Goal: Information Seeking & Learning: Learn about a topic

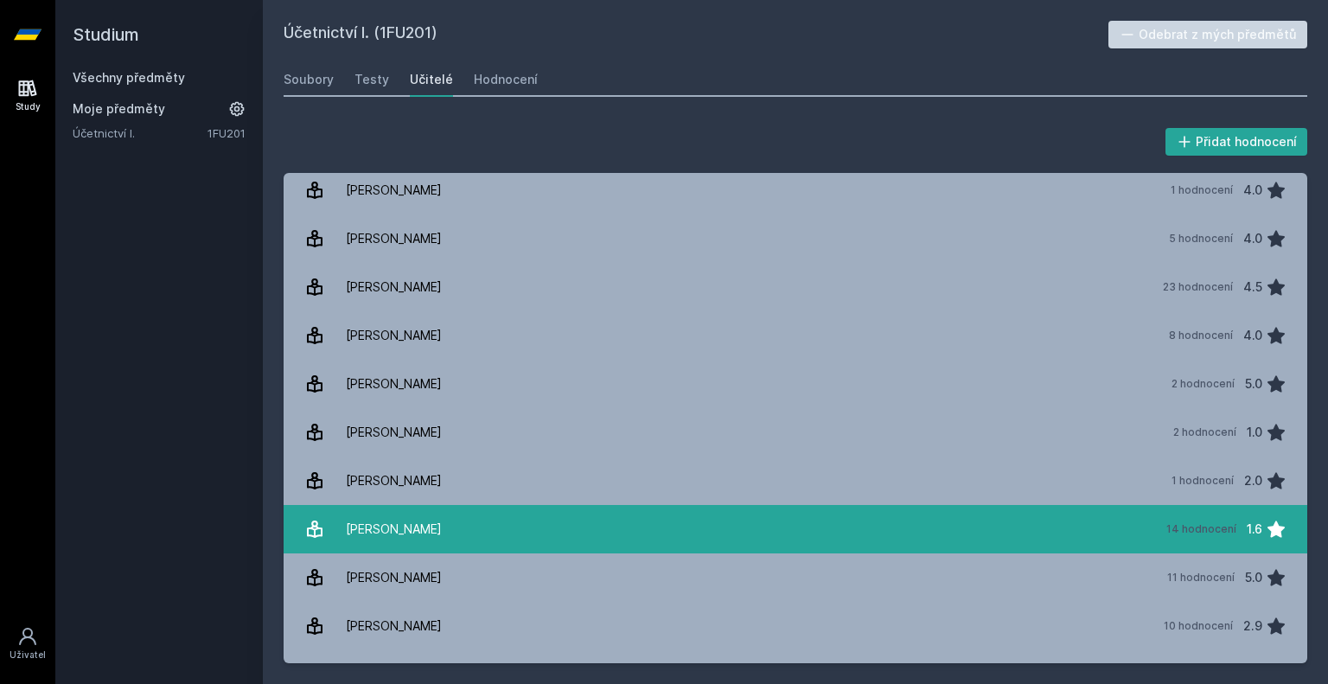
scroll to position [3044, 0]
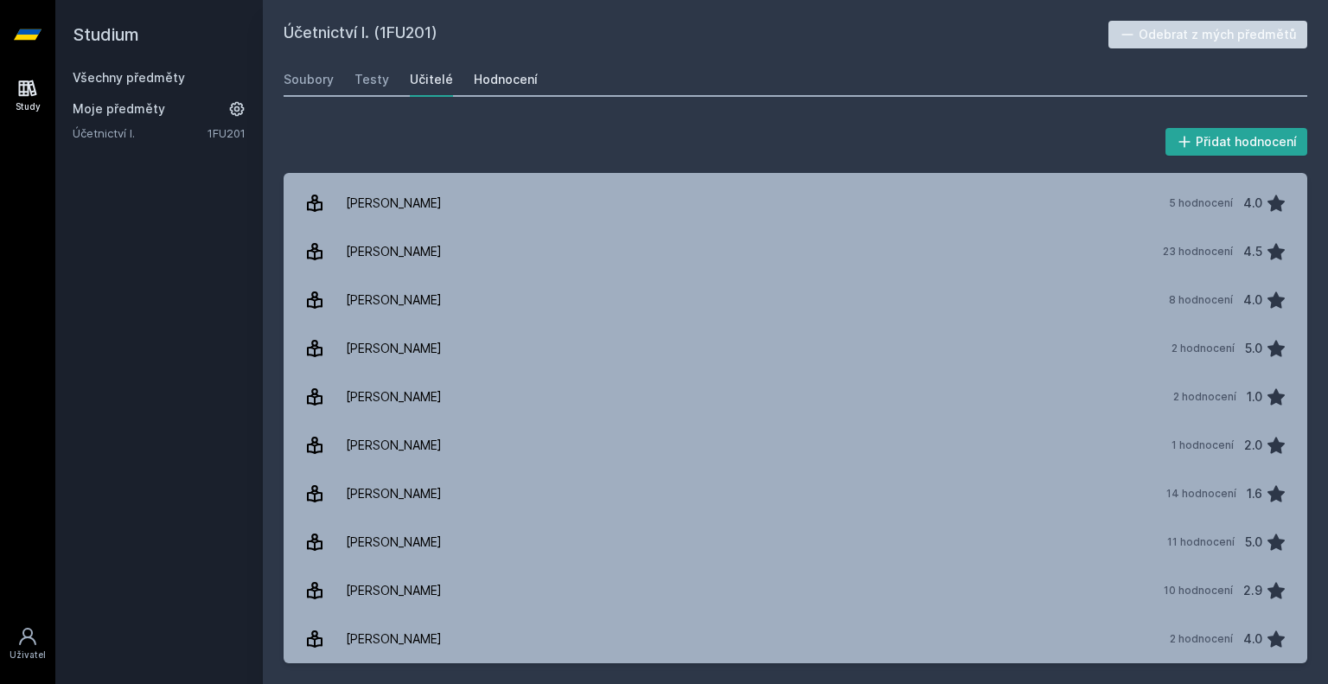
click at [481, 86] on div "Hodnocení" at bounding box center [506, 79] width 64 height 17
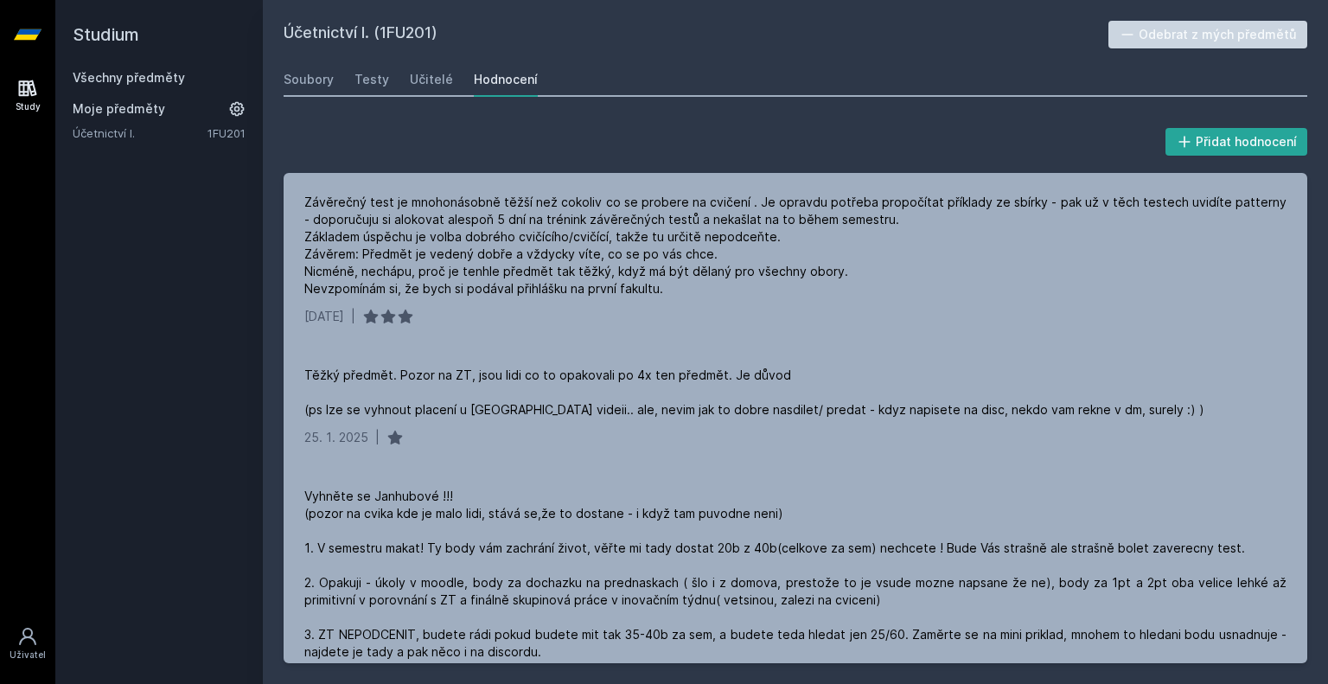
click at [807, 85] on div "Soubory Testy Učitelé Hodnocení" at bounding box center [796, 79] width 1024 height 35
click at [775, 57] on div "Účetnictví I. (1FU201) Odebrat z mých předmětů [GEOGRAPHIC_DATA] Testy Učitelé …" at bounding box center [796, 342] width 1024 height 642
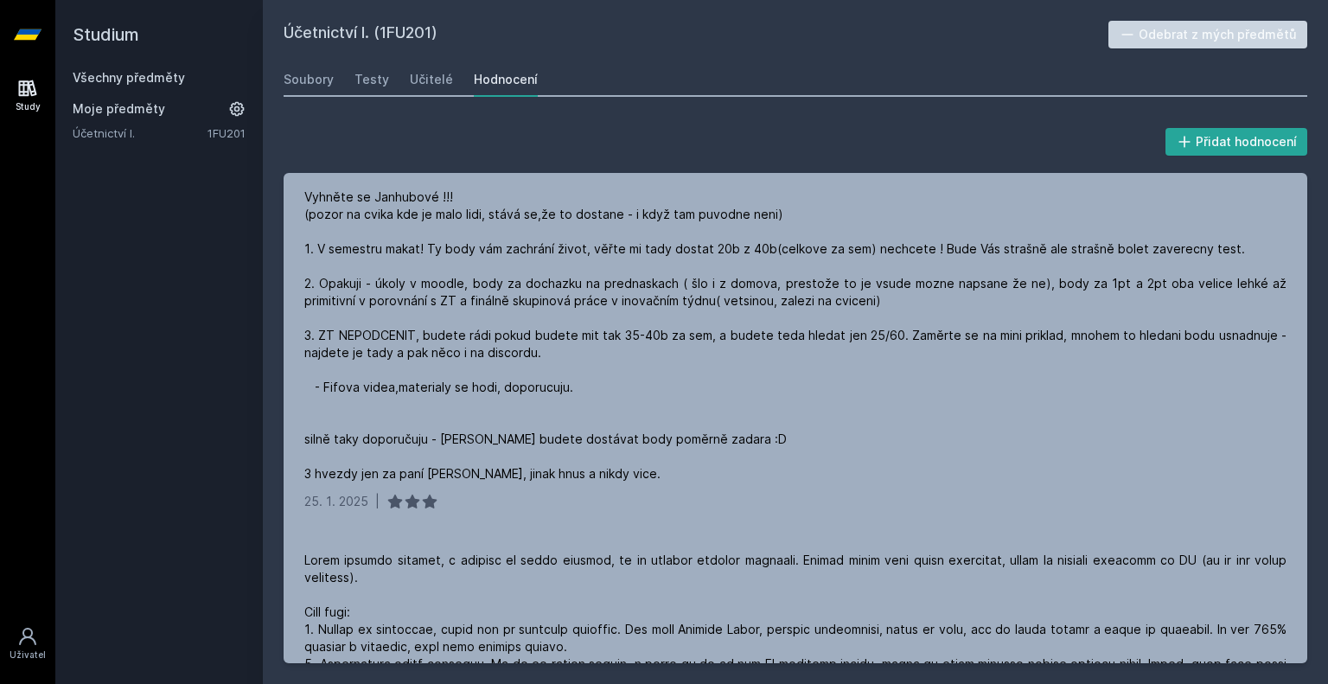
scroll to position [300, 0]
drag, startPoint x: 439, startPoint y: 281, endPoint x: 607, endPoint y: 94, distance: 251.0
click at [607, 94] on div "Soubory Testy Učitelé Hodnocení" at bounding box center [796, 79] width 1024 height 35
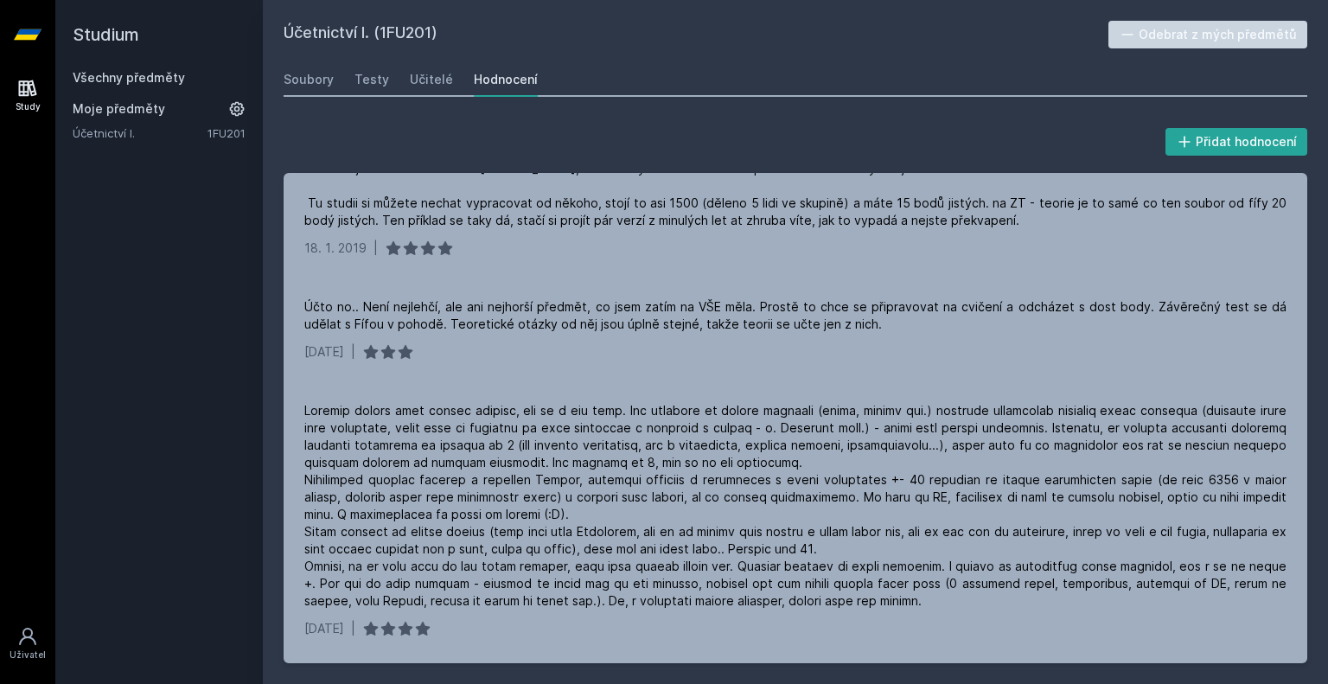
scroll to position [7556, 0]
click at [425, 86] on div "Učitelé" at bounding box center [431, 79] width 43 height 17
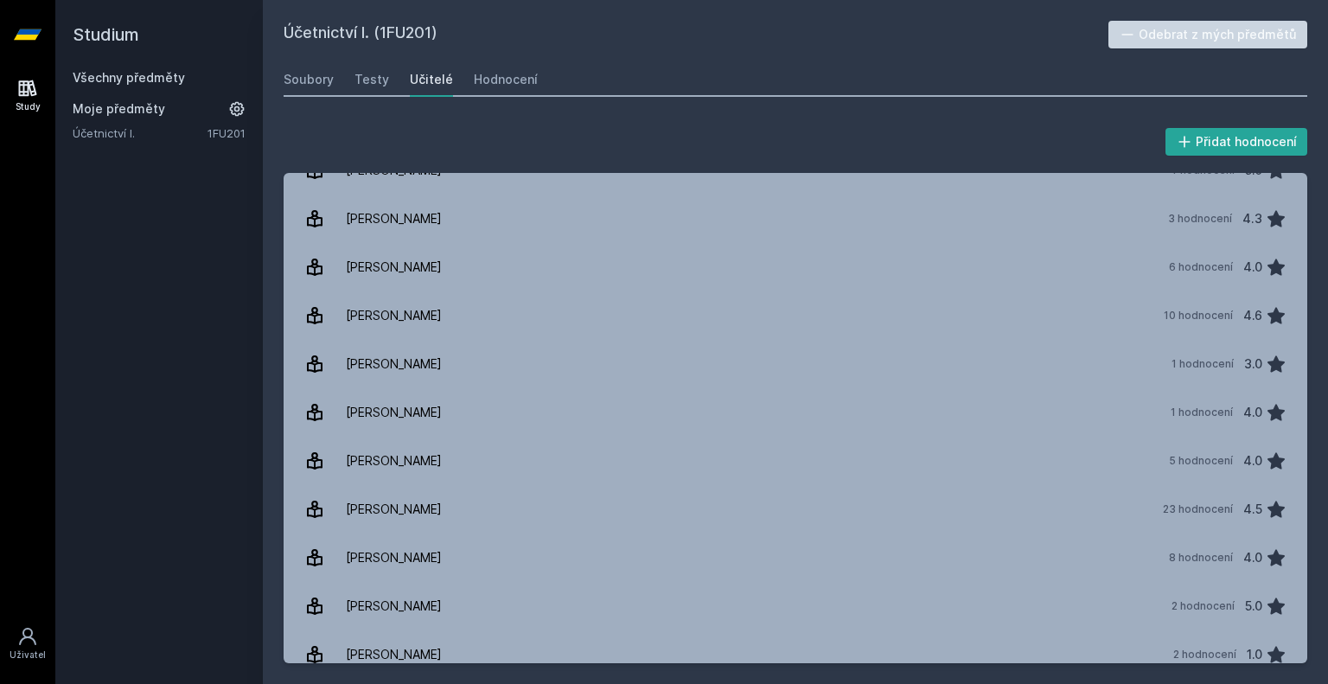
scroll to position [3044, 0]
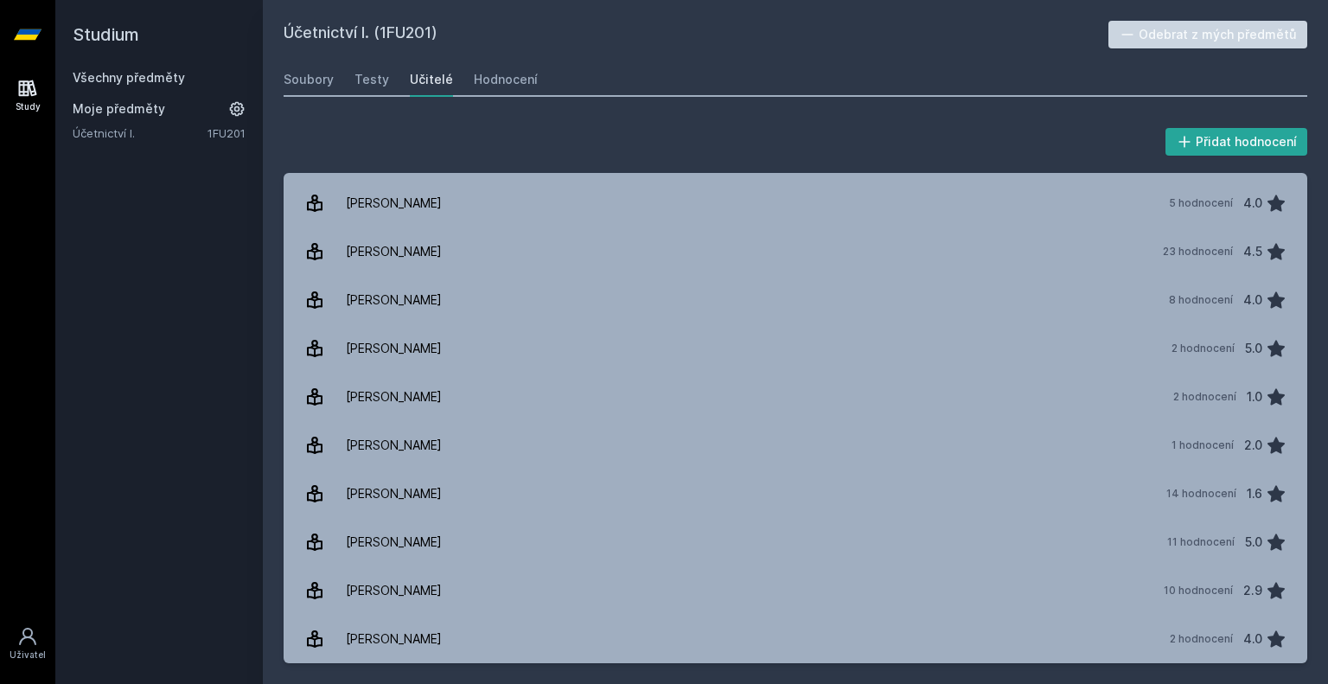
click at [150, 73] on link "Všechny předměty" at bounding box center [129, 77] width 112 height 15
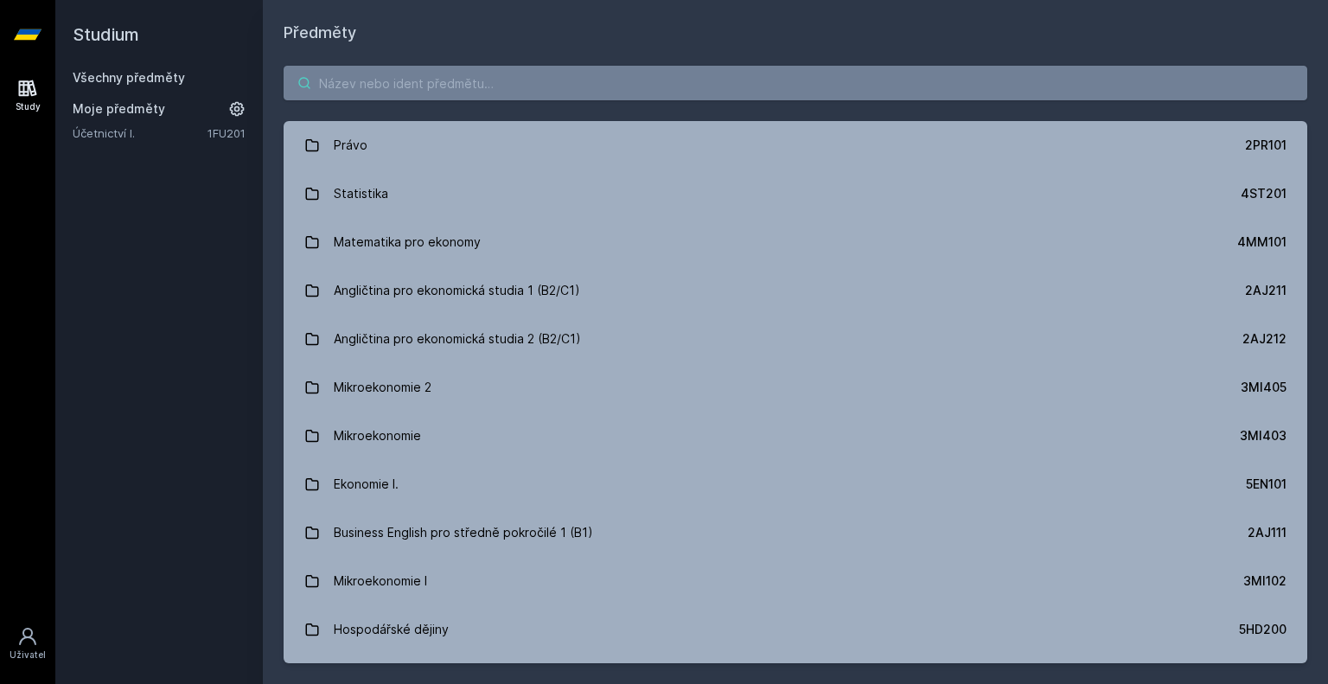
click at [443, 81] on input "search" at bounding box center [796, 83] width 1024 height 35
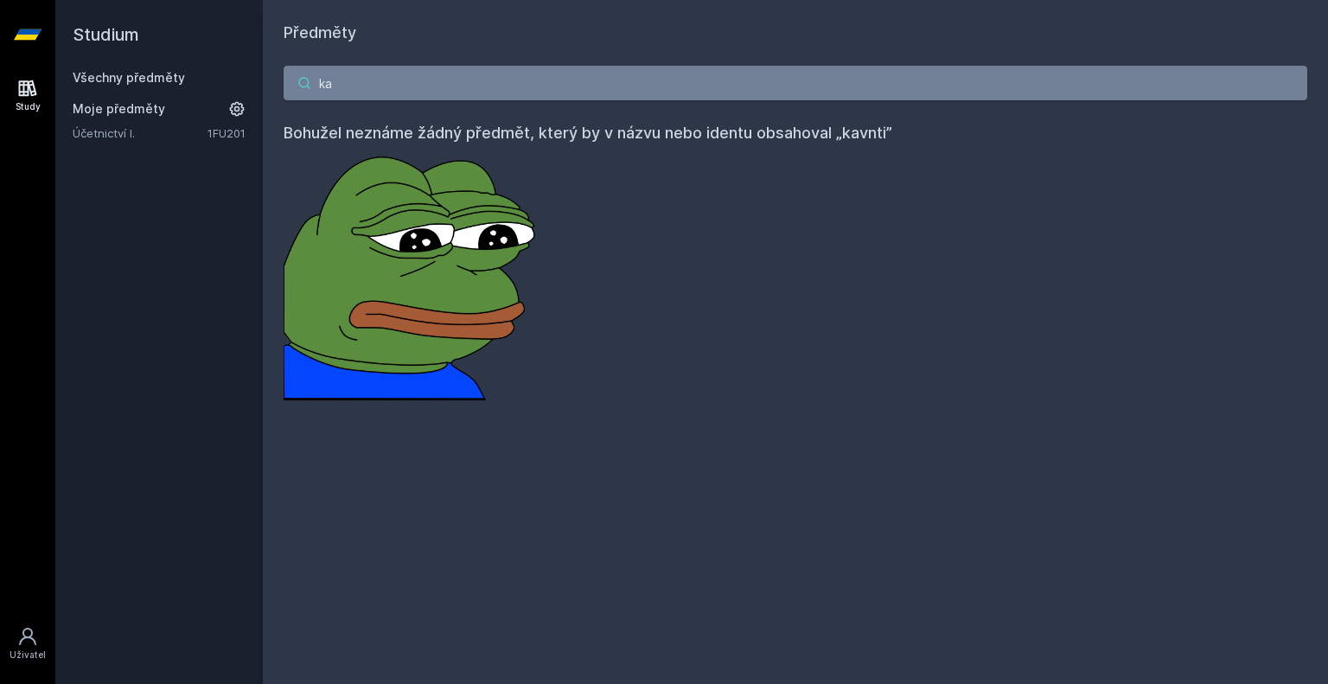
type input "k"
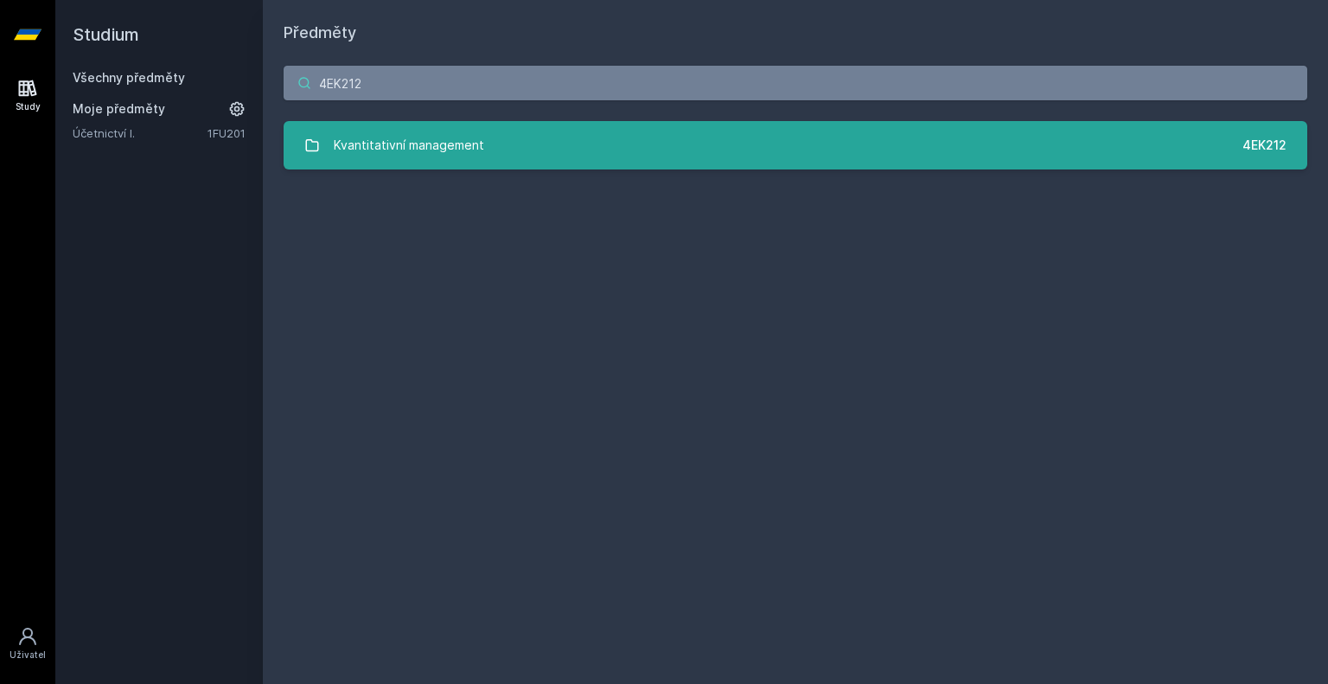
type input "4EK212"
click at [489, 153] on link "Kvantitativní management 4EK212" at bounding box center [796, 145] width 1024 height 48
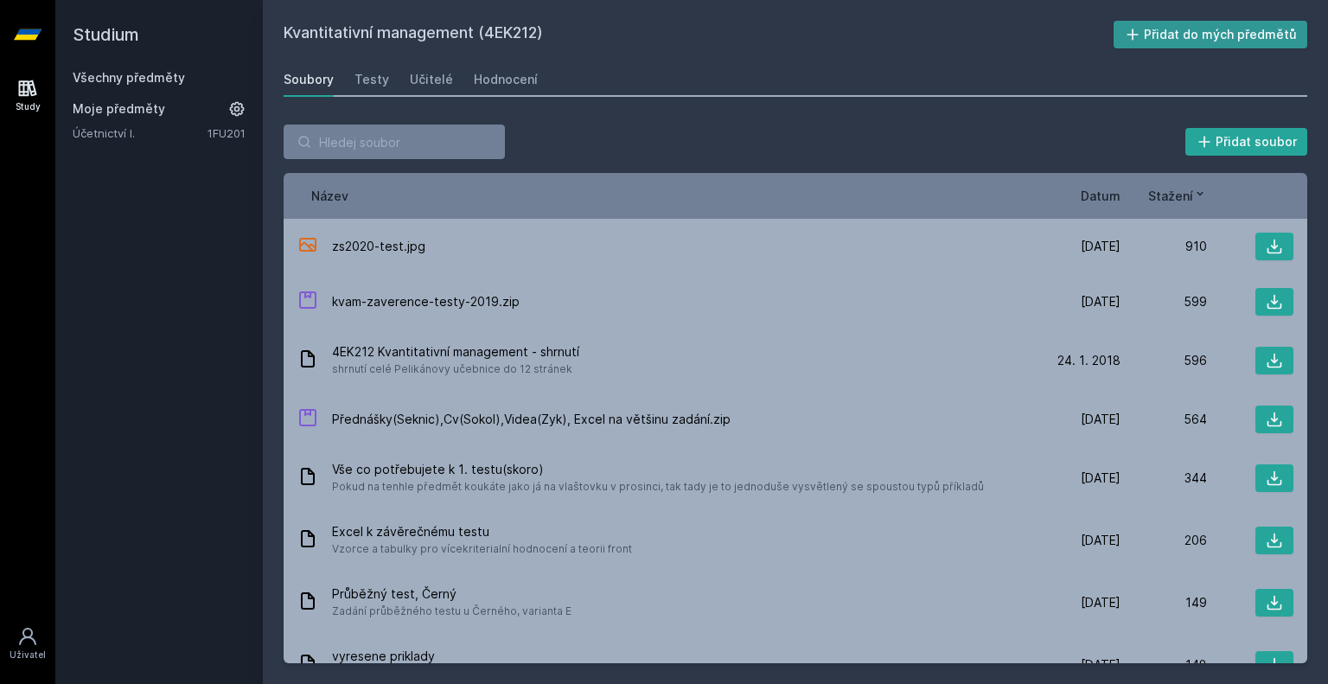
click at [1200, 35] on button "Přidat do mých předmětů" at bounding box center [1211, 35] width 195 height 28
click at [423, 85] on div "Učitelé" at bounding box center [431, 79] width 43 height 17
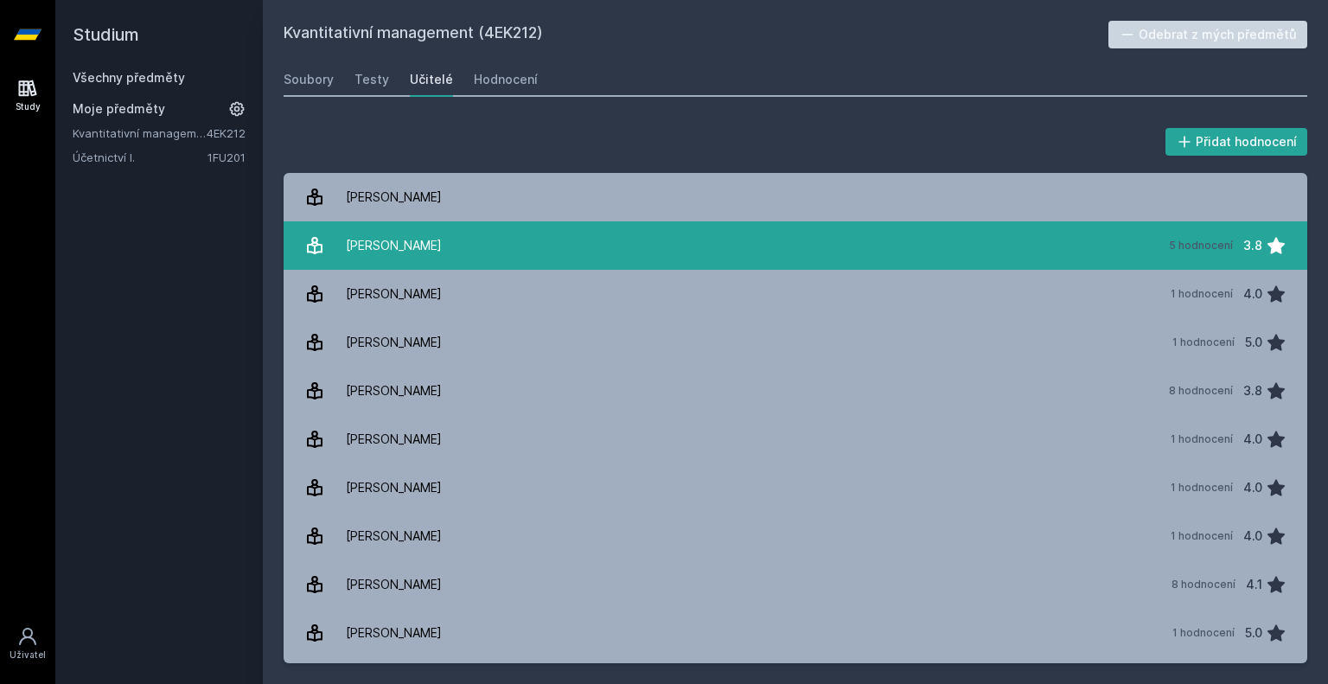
click at [479, 243] on link "[PERSON_NAME] 5 hodnocení 3.8" at bounding box center [796, 245] width 1024 height 48
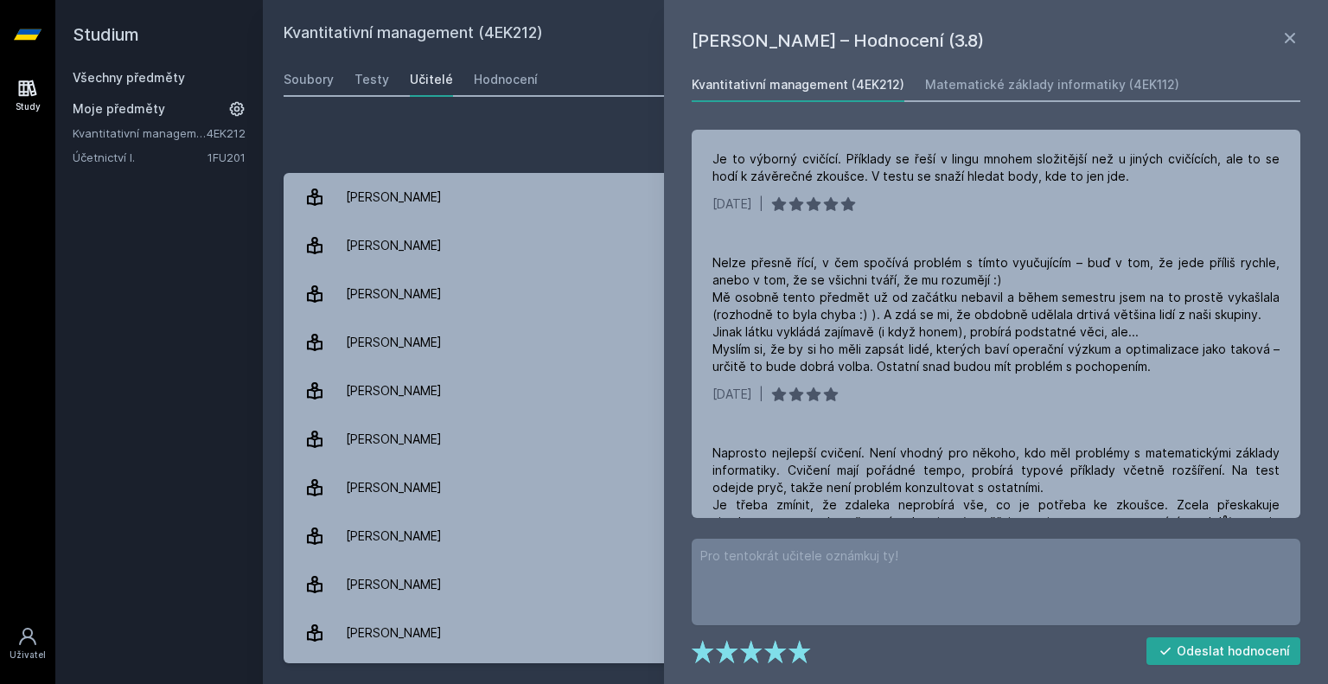
click at [511, 144] on div "Přidat hodnocení" at bounding box center [796, 141] width 1024 height 35
click at [477, 86] on div "Hodnocení" at bounding box center [506, 79] width 64 height 17
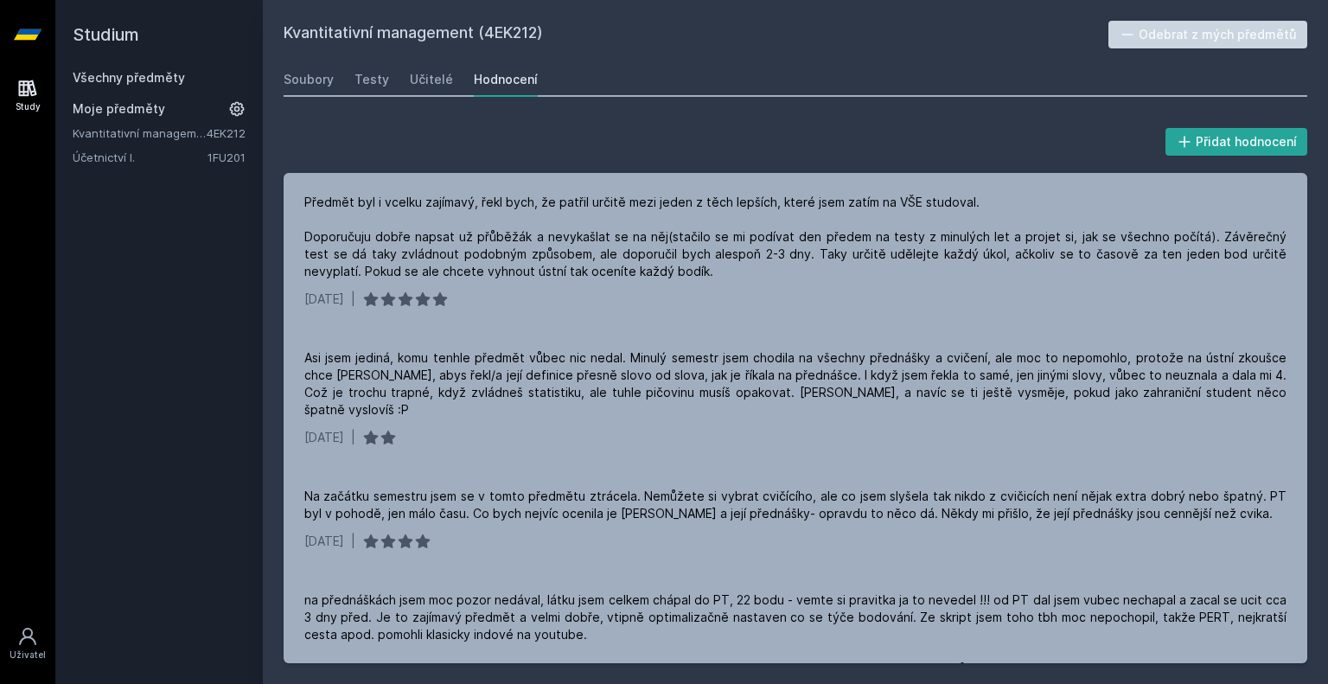
click at [477, 86] on div "Hodnocení" at bounding box center [506, 79] width 64 height 17
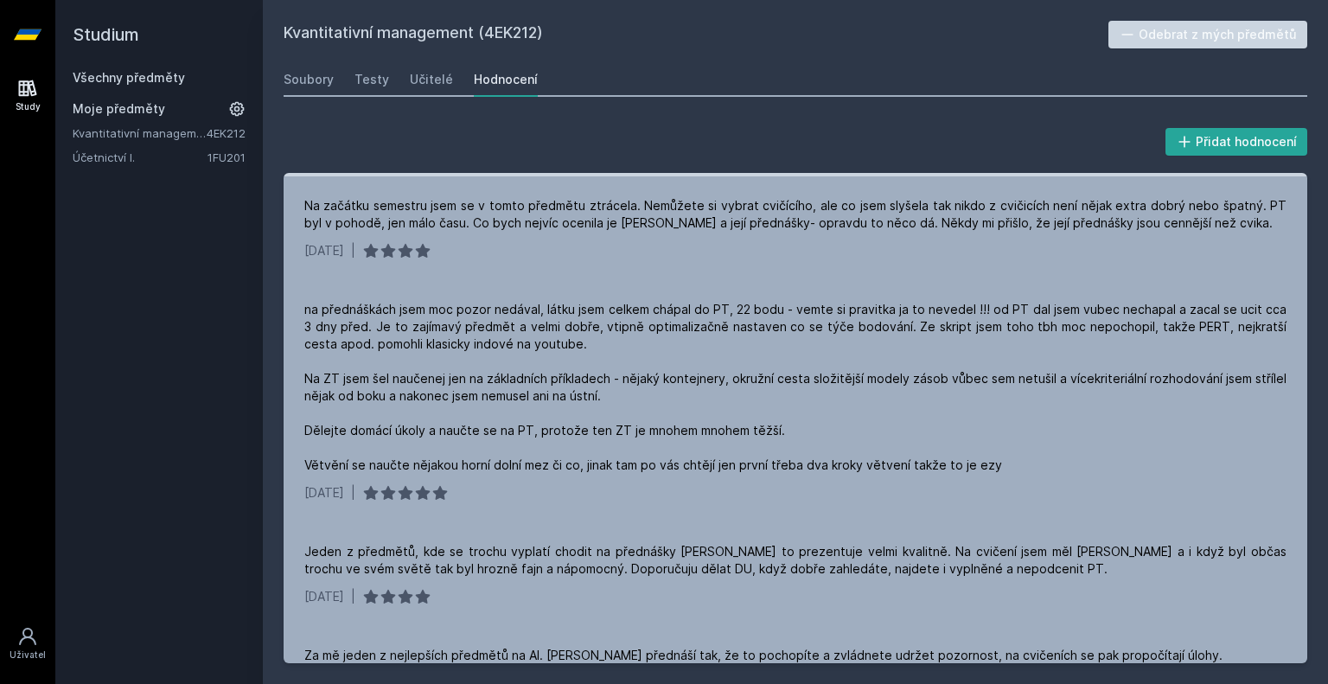
scroll to position [298, 0]
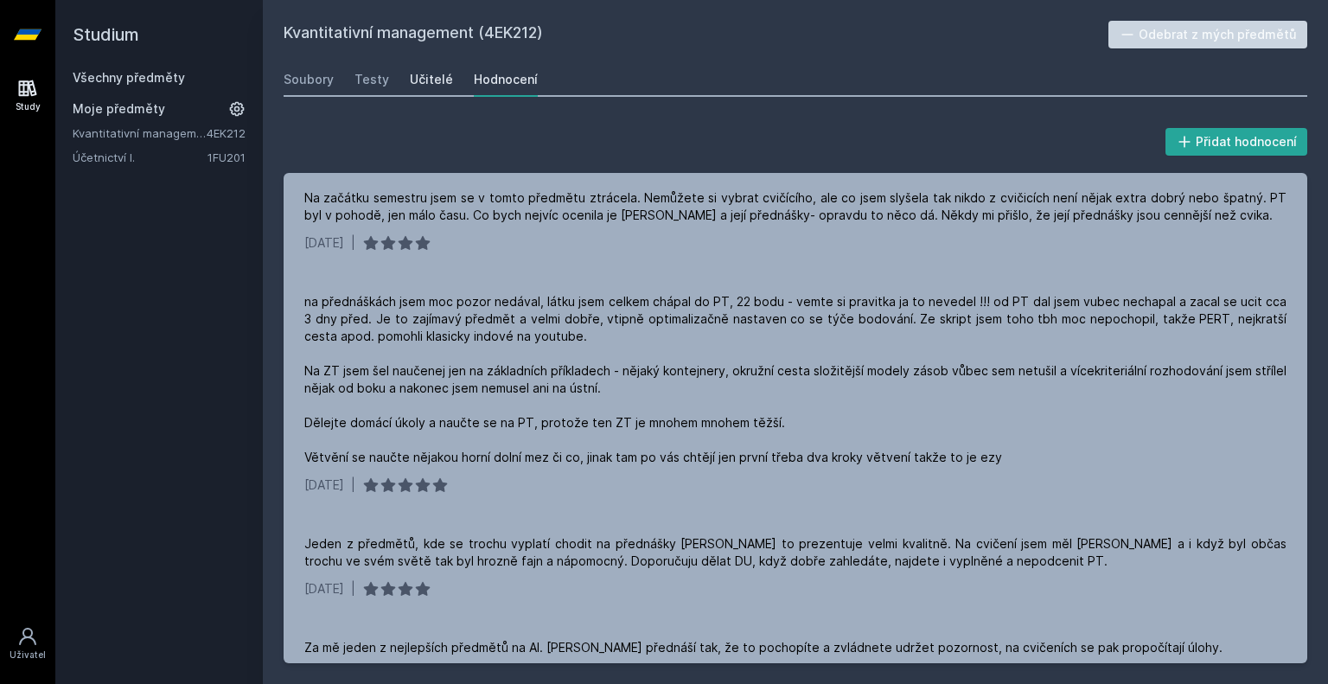
click at [429, 80] on div "Učitelé" at bounding box center [431, 79] width 43 height 17
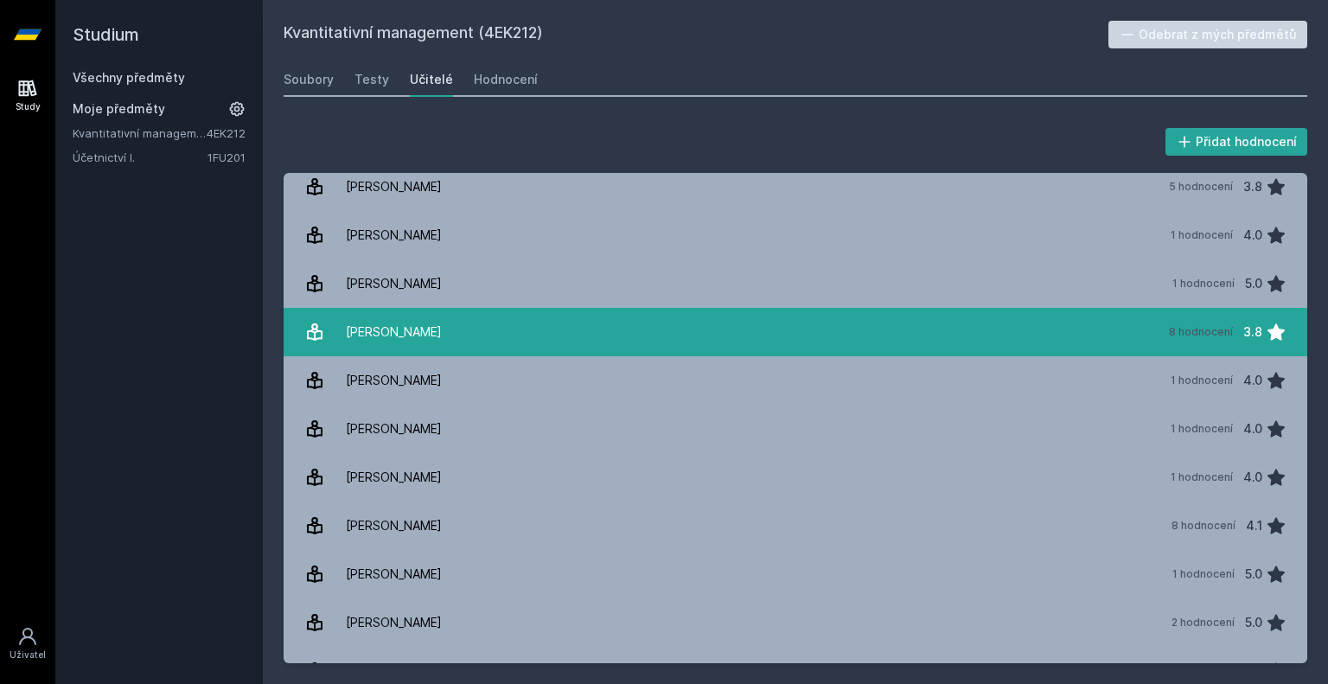
scroll to position [236, 0]
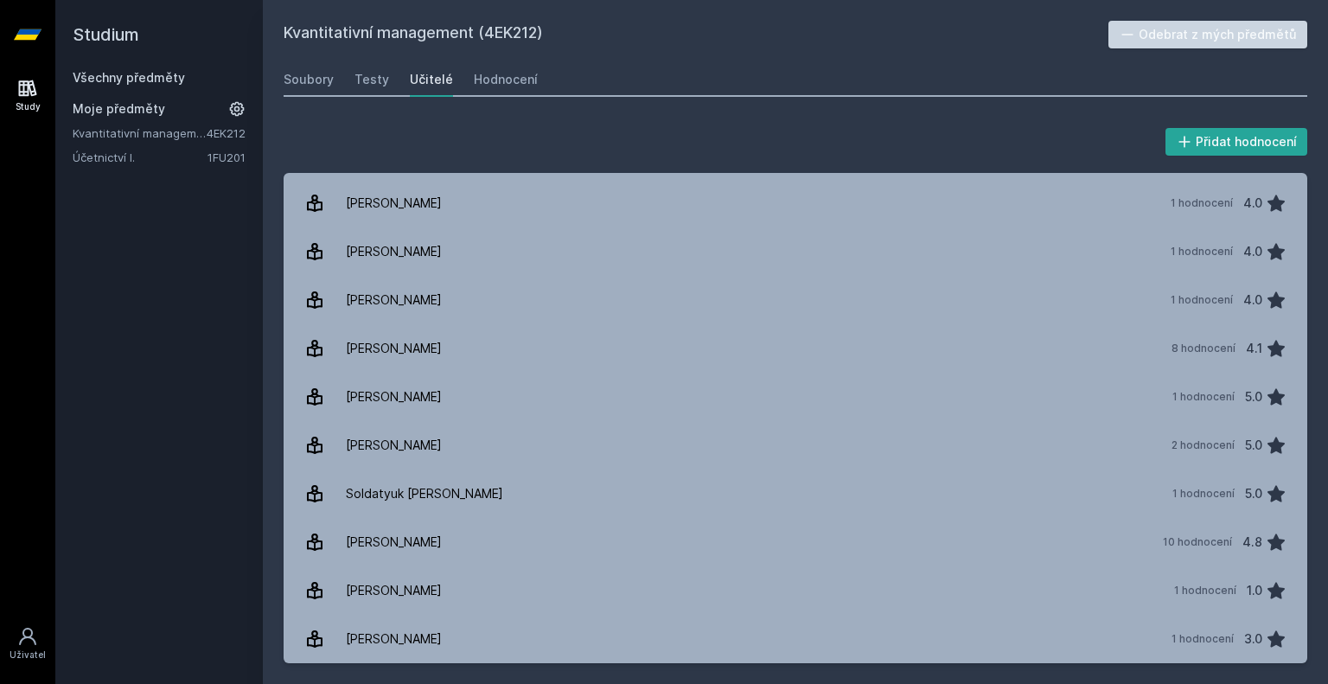
click at [1159, 34] on button "Odebrat z mých předmětů" at bounding box center [1208, 35] width 200 height 28
click at [1159, 34] on button "Přidat do mých předmětů" at bounding box center [1211, 35] width 195 height 28
click at [163, 76] on link "Všechny předměty" at bounding box center [129, 77] width 112 height 15
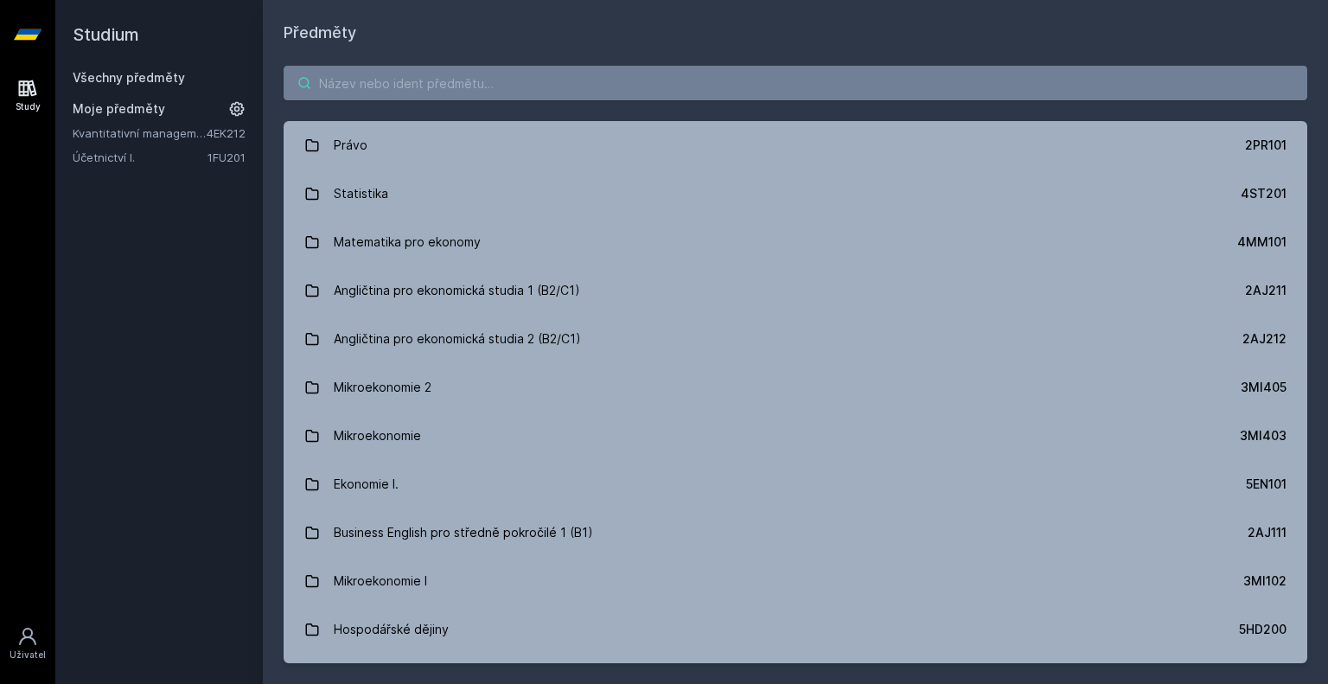
click at [418, 79] on input "search" at bounding box center [796, 83] width 1024 height 35
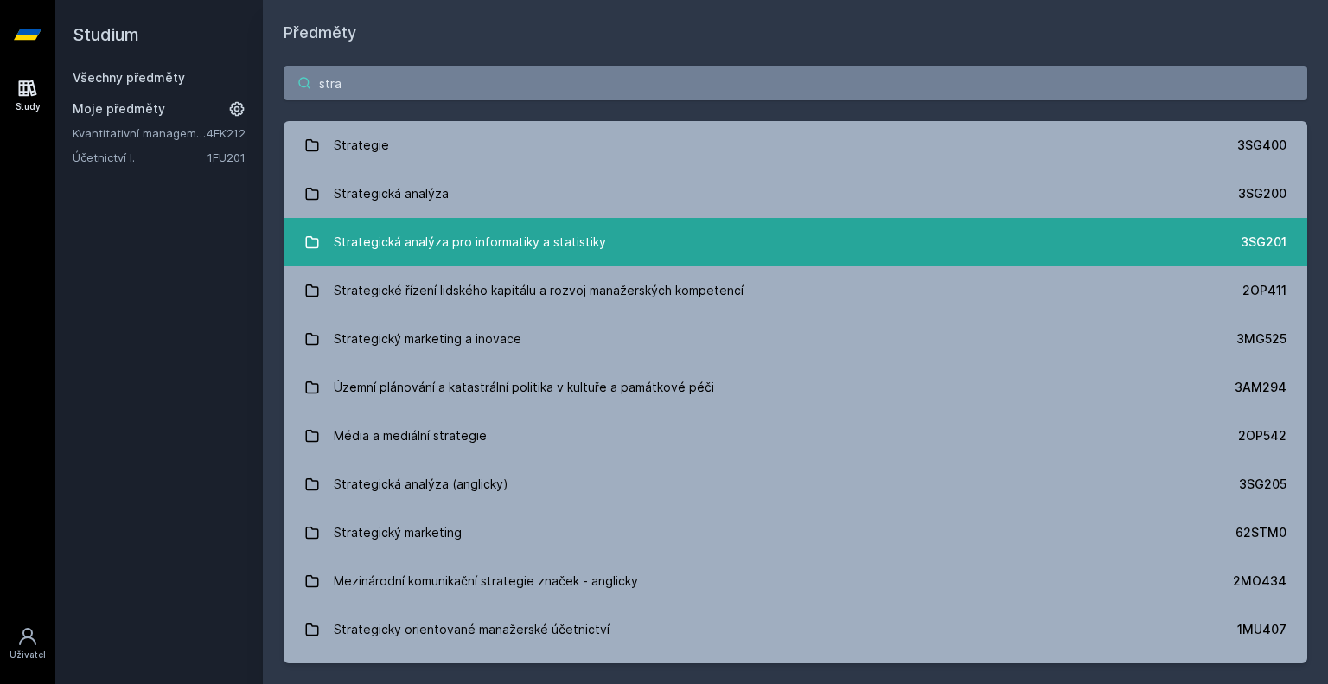
type input "stra"
click at [501, 233] on div "Strategická analýza pro informatiky a statistiky" at bounding box center [470, 242] width 272 height 35
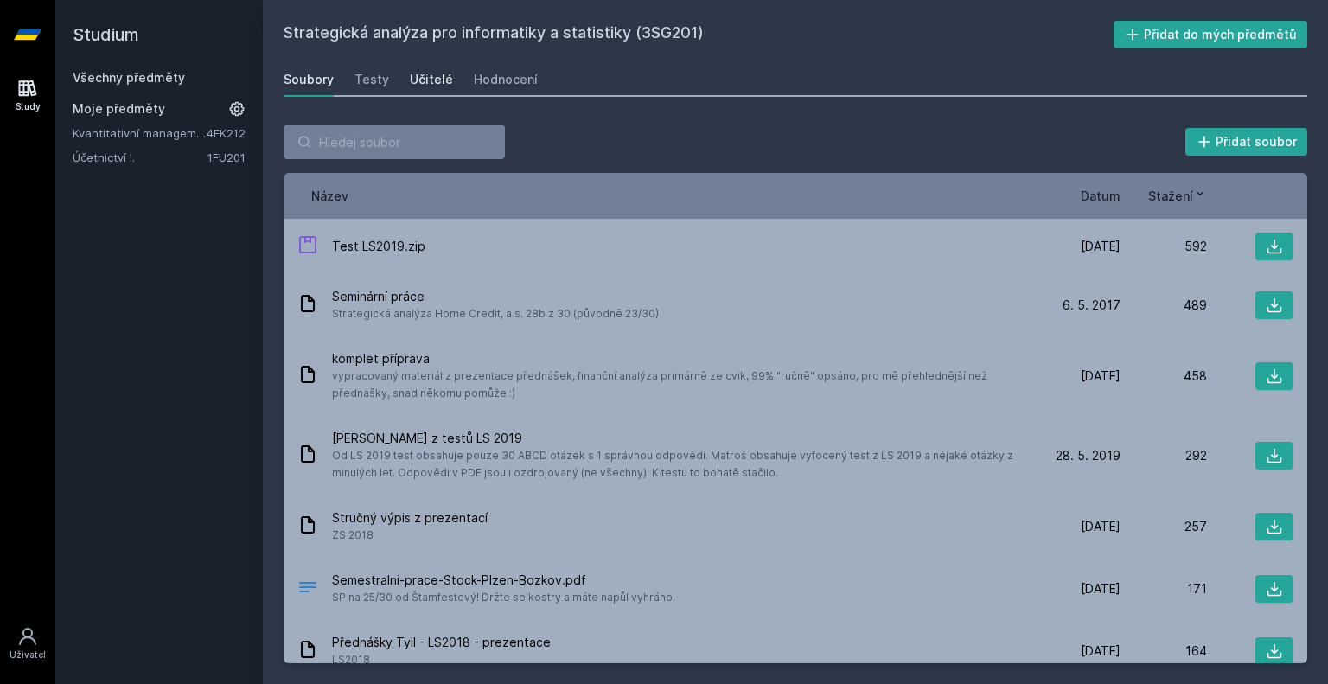
click at [442, 83] on div "Učitelé" at bounding box center [431, 79] width 43 height 17
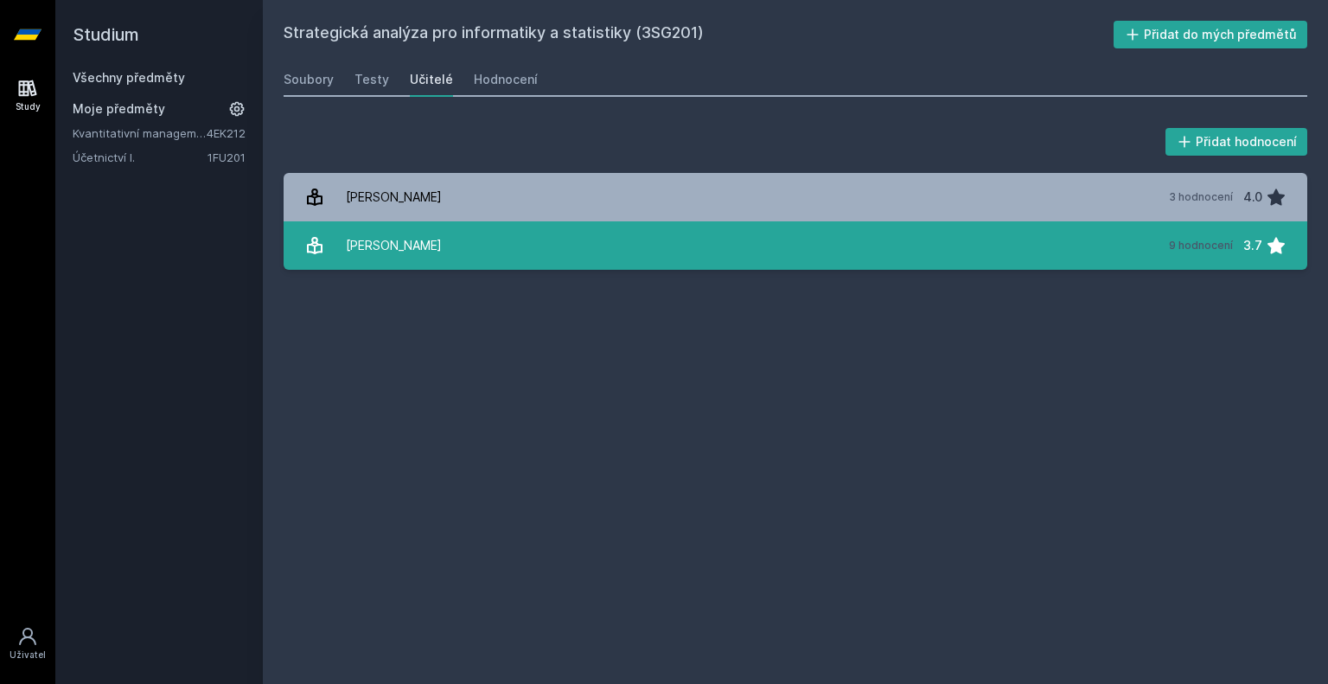
click at [463, 255] on link "[PERSON_NAME] 9 hodnocení 3.7" at bounding box center [796, 245] width 1024 height 48
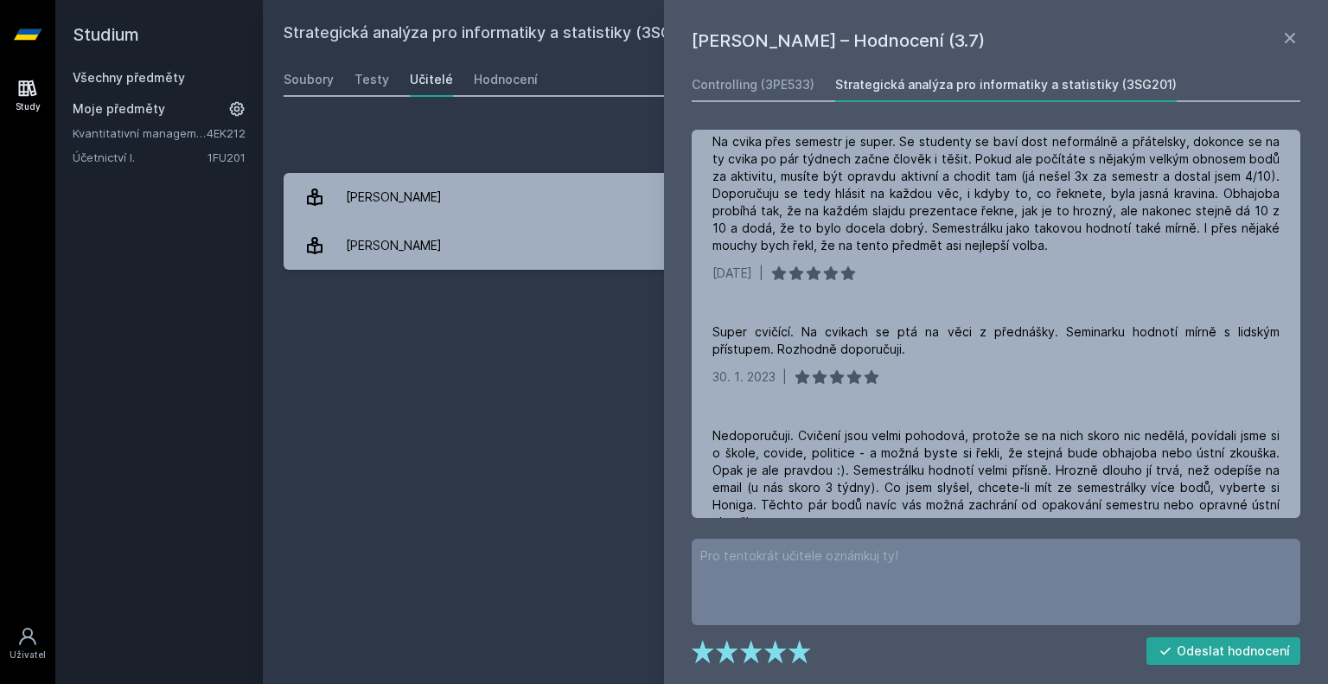
scroll to position [173, 0]
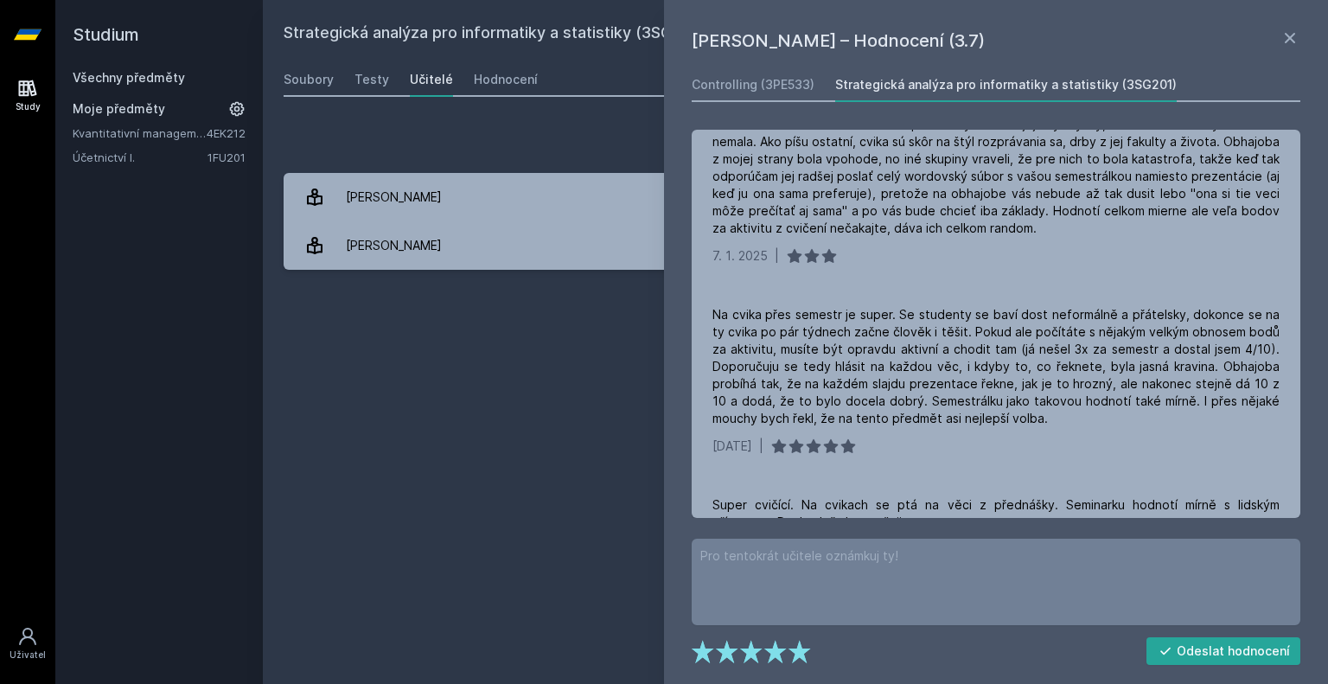
click at [495, 297] on div "Strategická analýza pro informatiky a statistiky (3SG201) Přidat do mých předmě…" at bounding box center [796, 342] width 1024 height 642
click at [488, 80] on div "Hodnocení" at bounding box center [506, 79] width 64 height 17
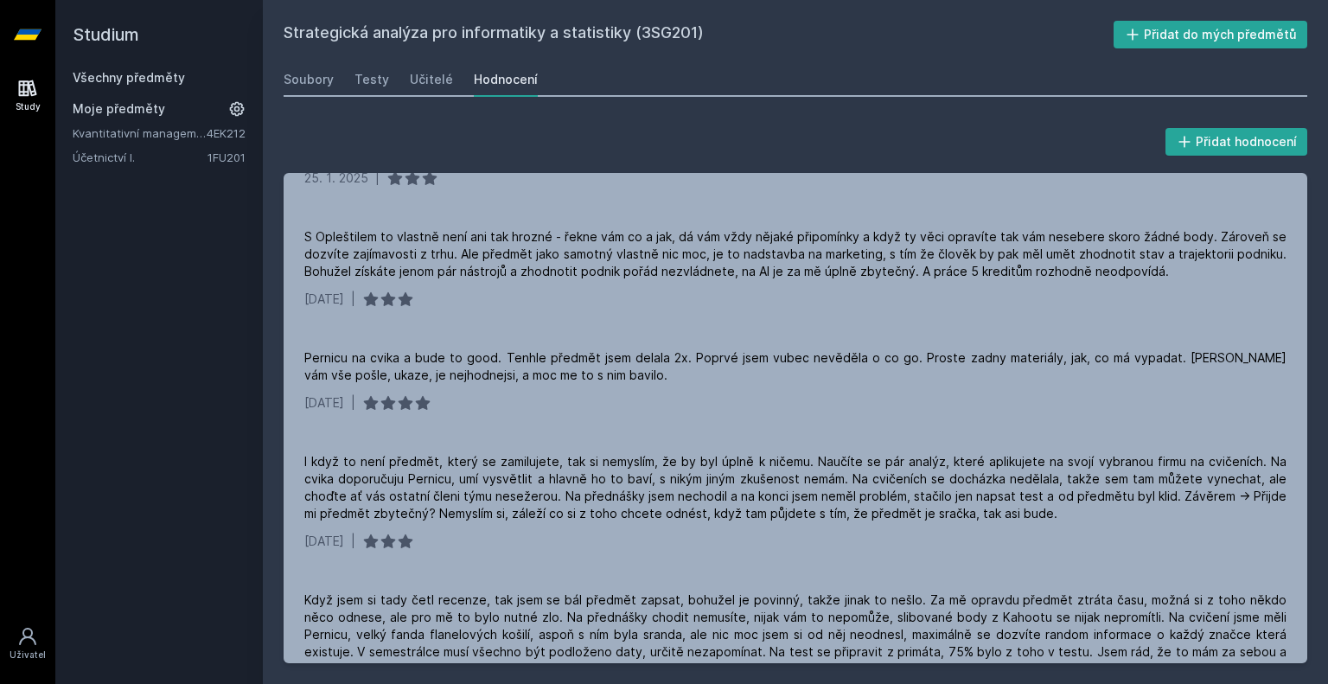
scroll to position [259, 0]
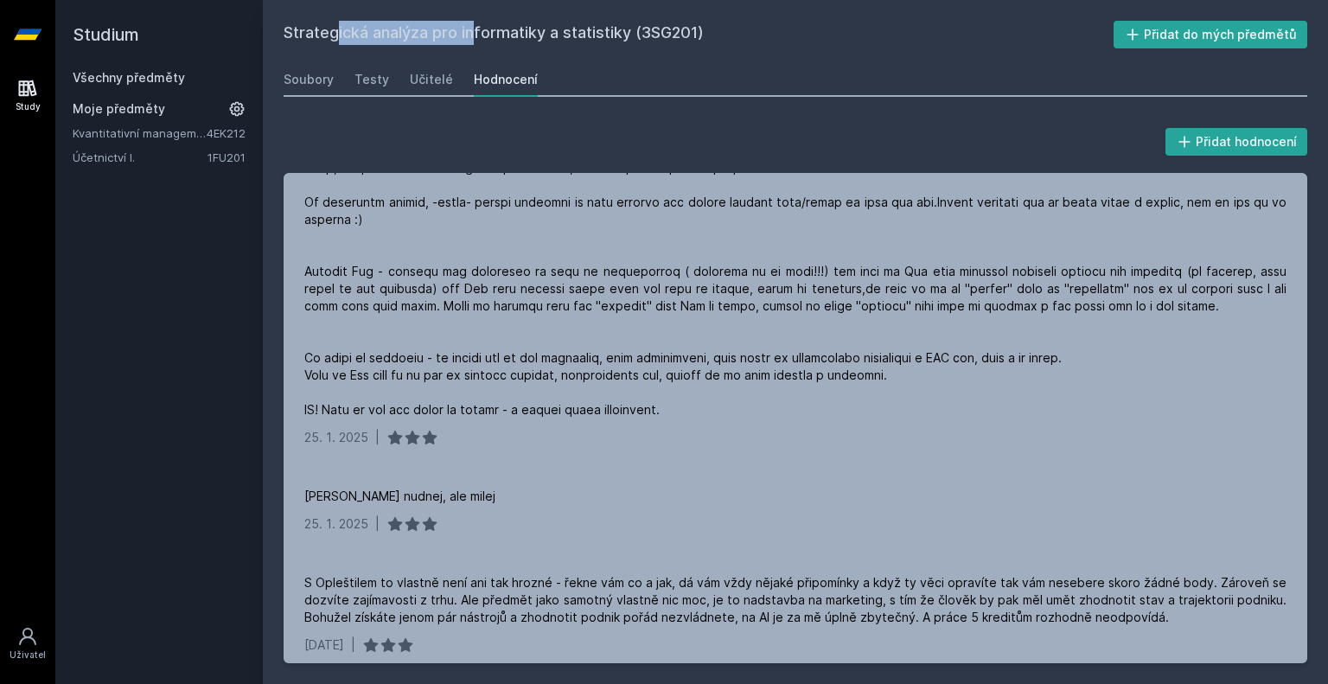
drag, startPoint x: 285, startPoint y: 32, endPoint x: 426, endPoint y: 36, distance: 141.0
click at [426, 36] on h2 "Strategická analýza pro informatiky a statistiky (3SG201)" at bounding box center [699, 35] width 830 height 28
copy h2 "Strategická analýza"
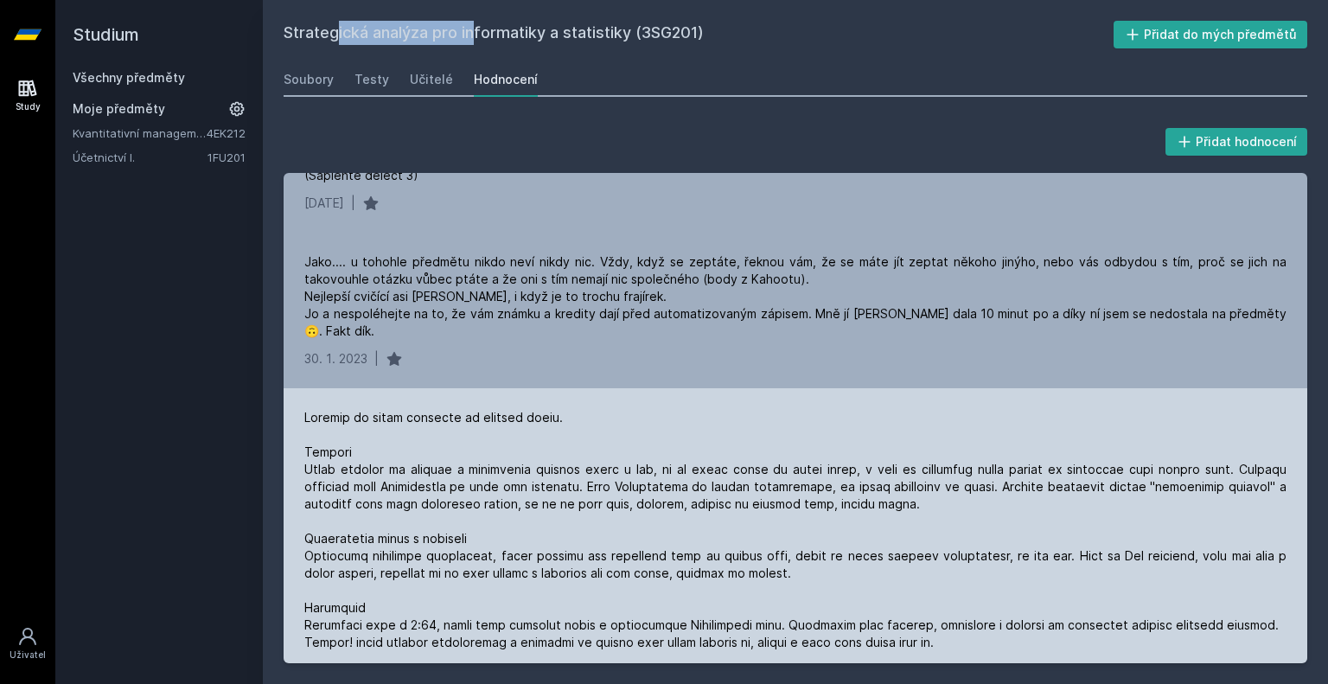
scroll to position [1816, 0]
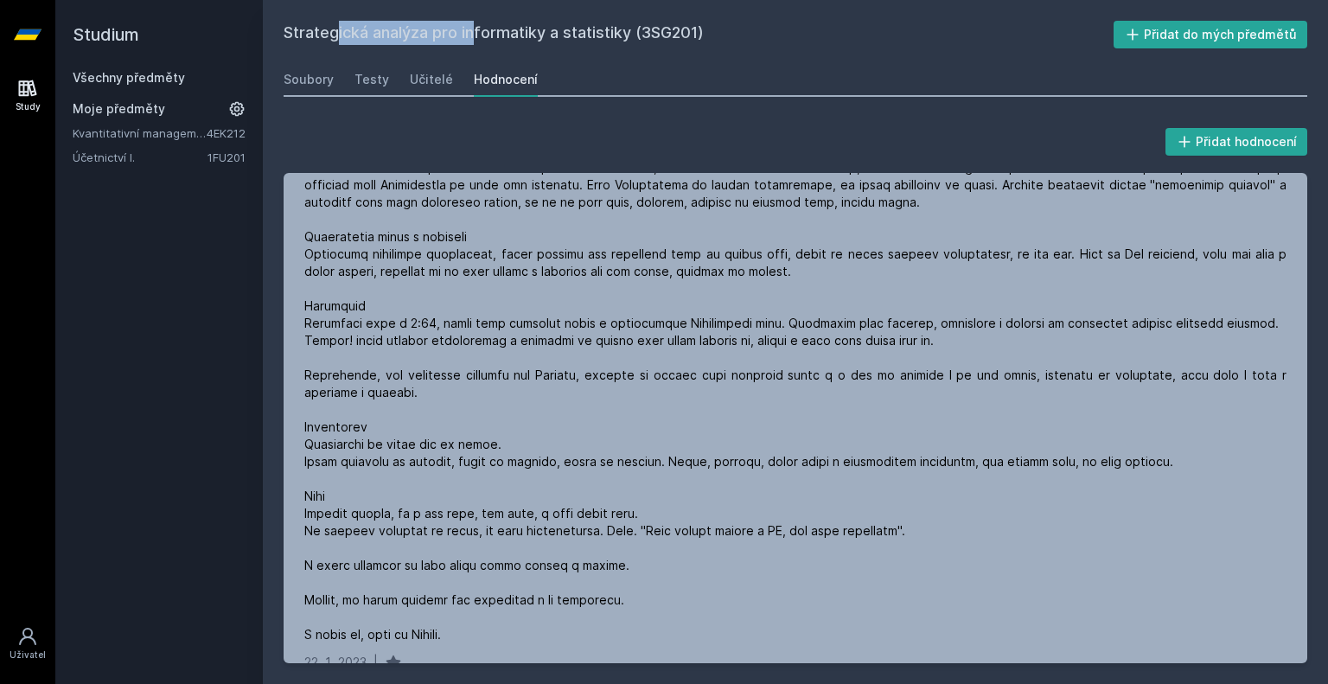
copy h2 "Strategická analýza"
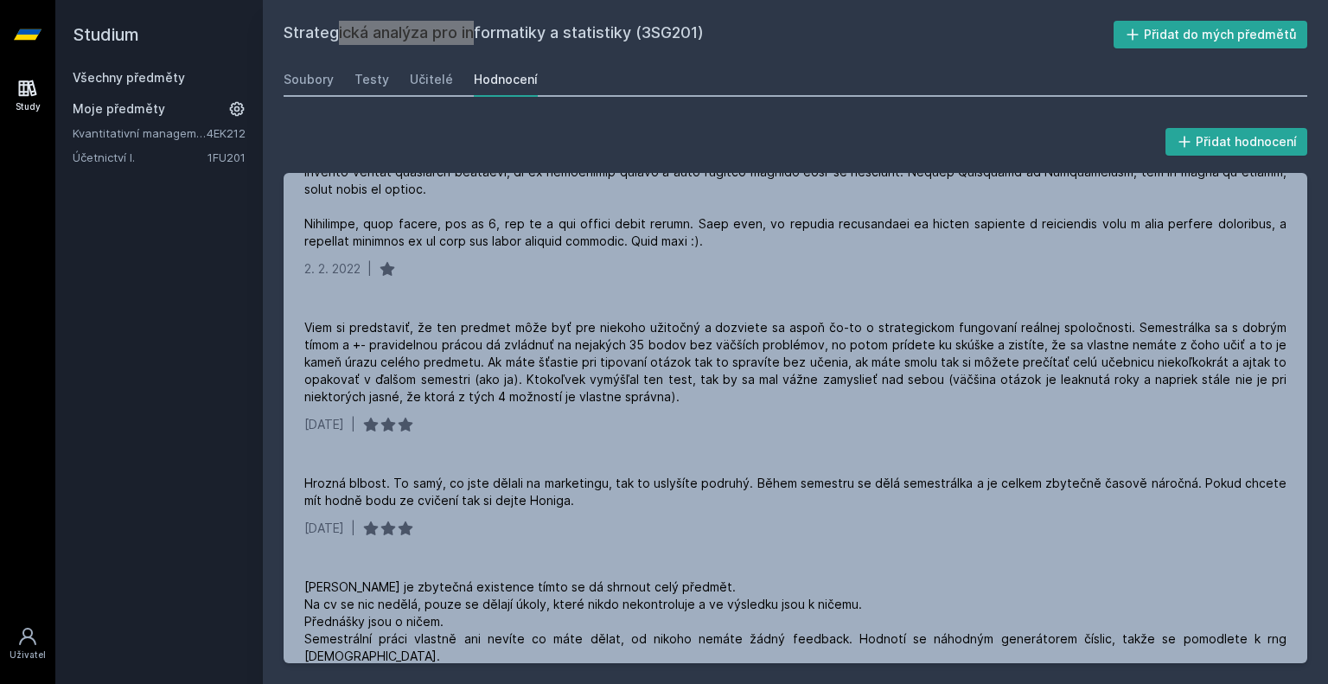
scroll to position [3372, 0]
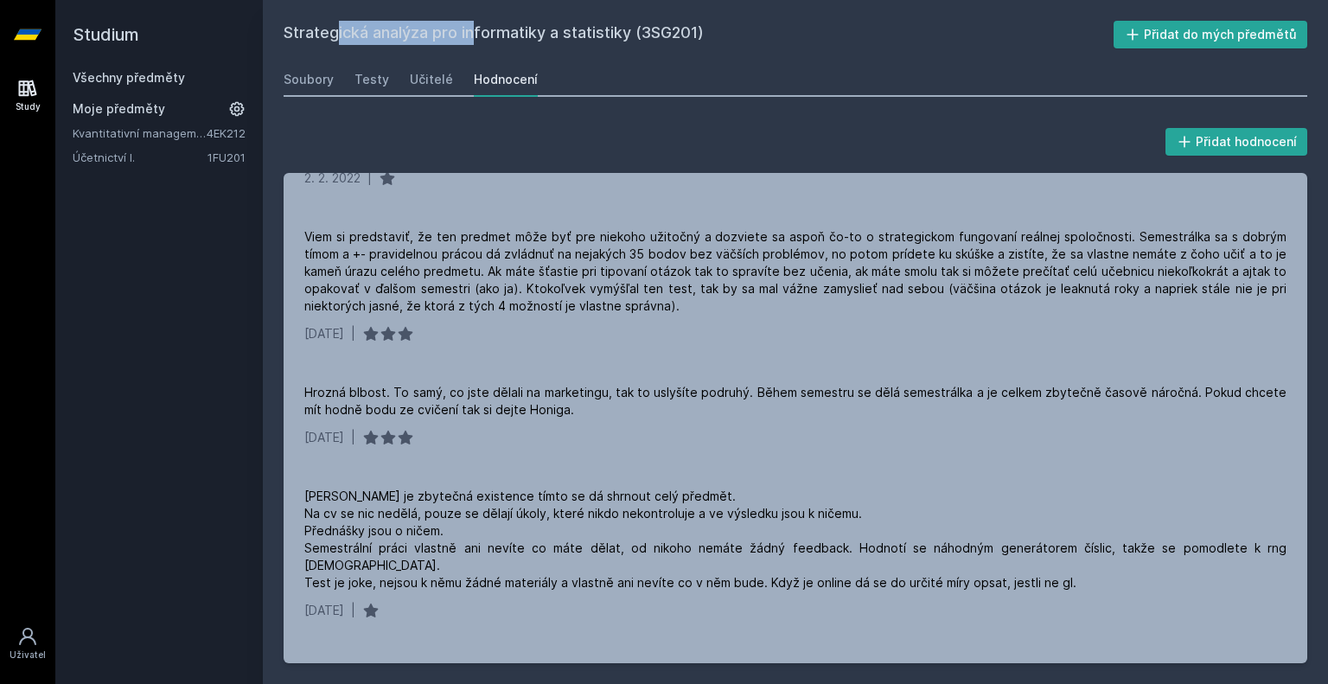
click at [151, 69] on div "Všechny předměty" at bounding box center [159, 77] width 173 height 17
click at [151, 78] on link "Všechny předměty" at bounding box center [129, 77] width 112 height 15
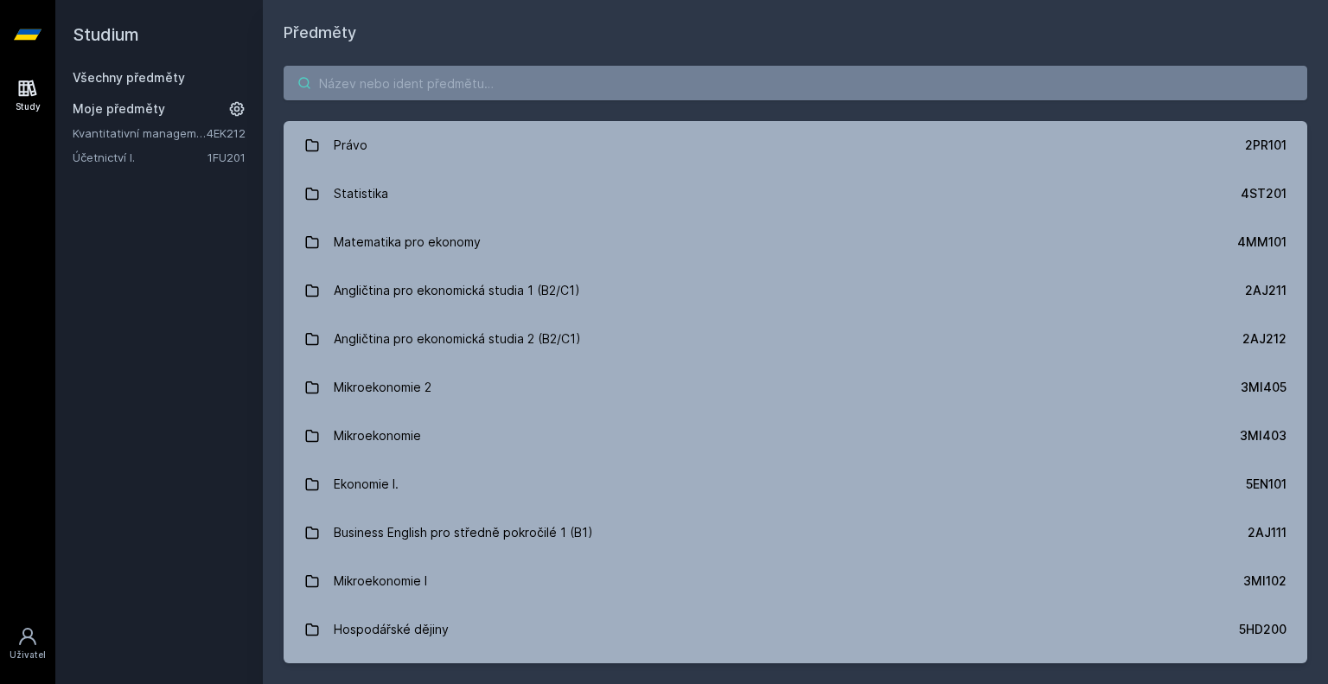
click at [424, 93] on input "search" at bounding box center [796, 83] width 1024 height 35
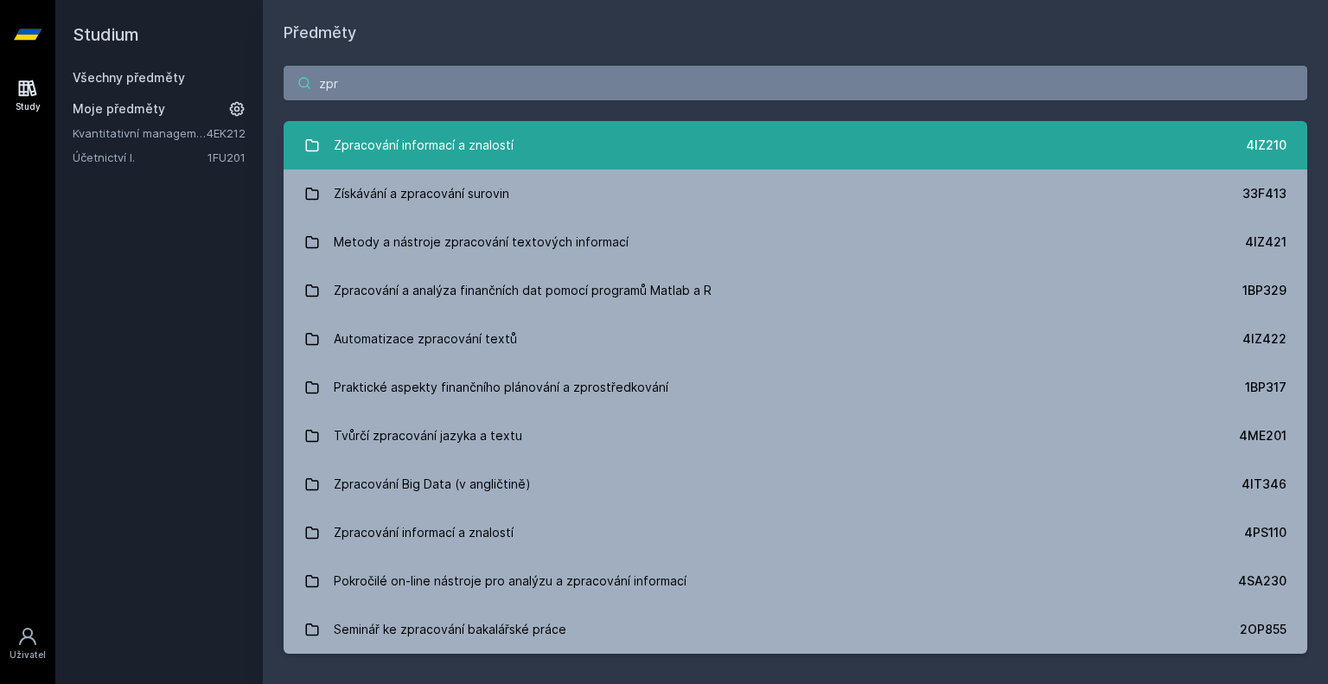
type input "zpr"
click at [447, 134] on div "Zpracování informací a znalostí" at bounding box center [424, 145] width 180 height 35
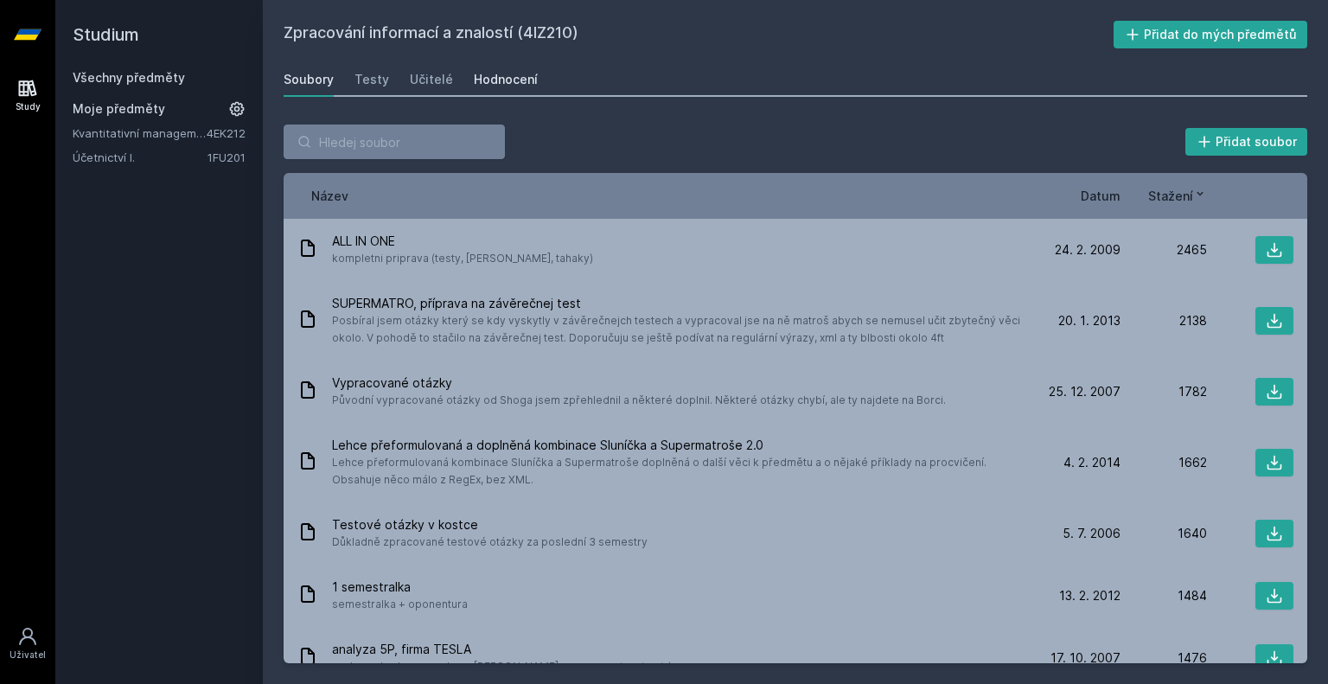
click at [494, 85] on div "Hodnocení" at bounding box center [506, 79] width 64 height 17
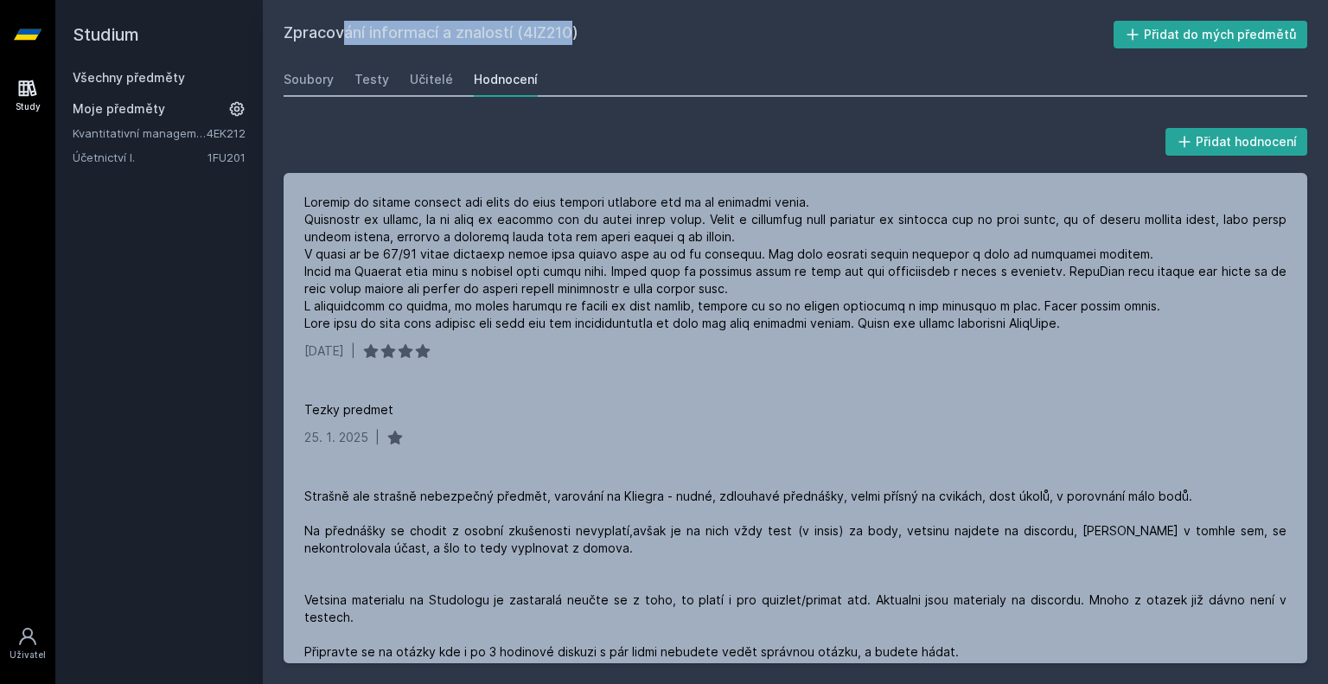
drag, startPoint x: 285, startPoint y: 32, endPoint x: 517, endPoint y: 39, distance: 231.8
click at [517, 39] on h2 "Zpracování informací a znalostí (4IZ210)" at bounding box center [699, 35] width 830 height 28
copy h2 "Zpracování informací a znalostí"
